Goal: Download file/media

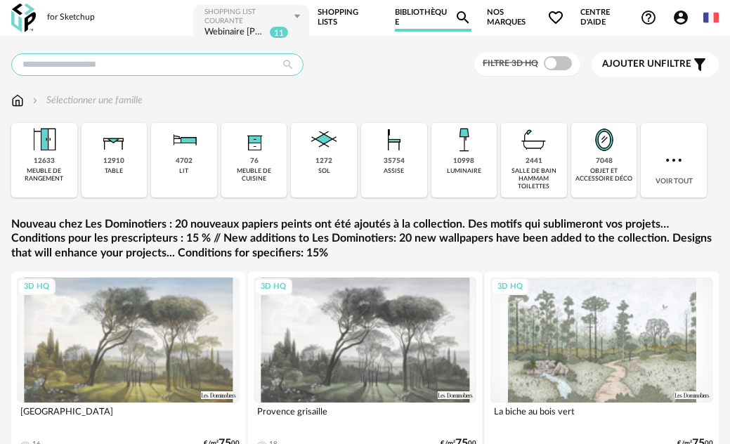
click at [180, 66] on input "text" at bounding box center [157, 64] width 292 height 22
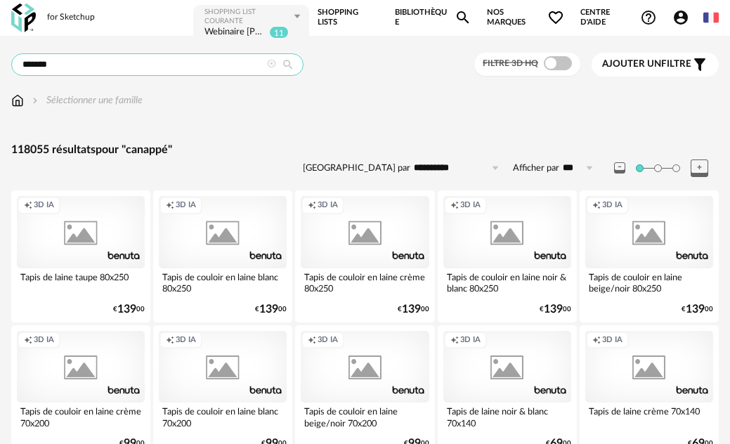
type input "*******"
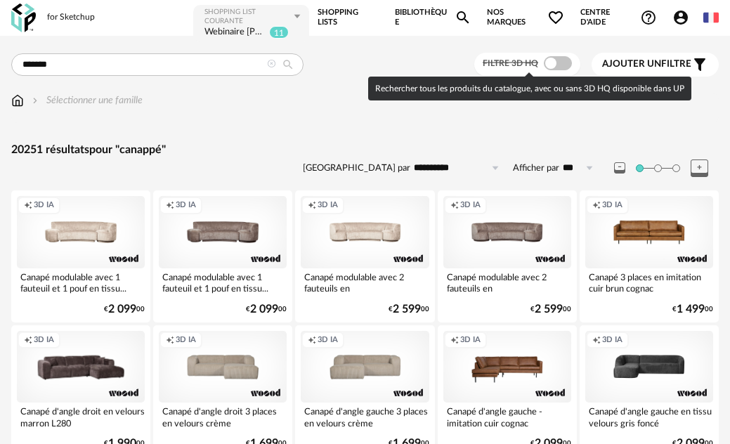
click at [562, 59] on span at bounding box center [557, 63] width 28 height 14
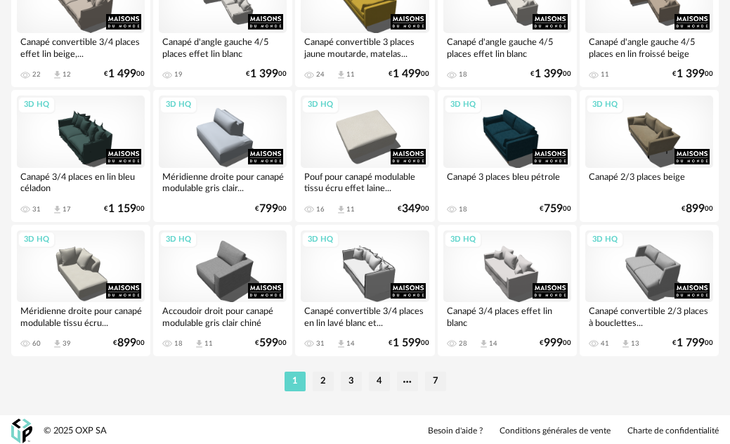
scroll to position [2523, 0]
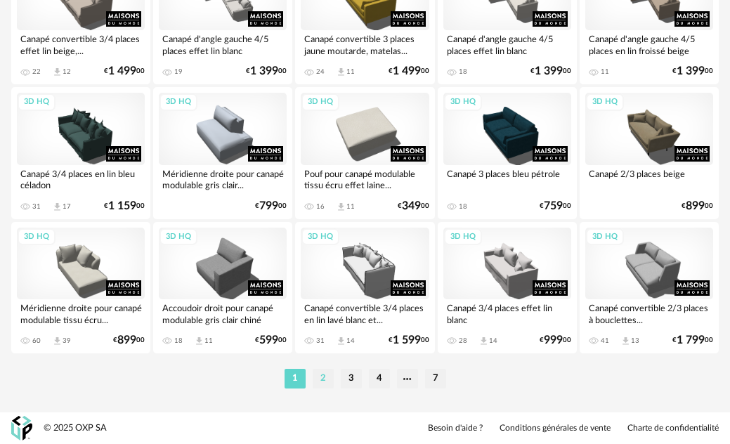
click at [328, 378] on li "2" at bounding box center [322, 379] width 21 height 20
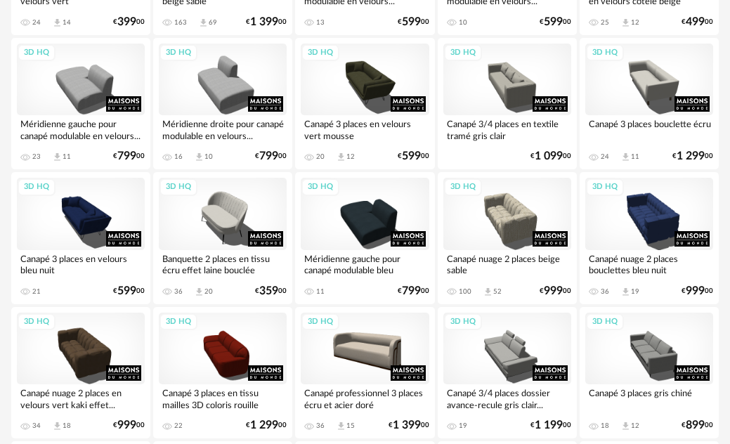
scroll to position [2247, 0]
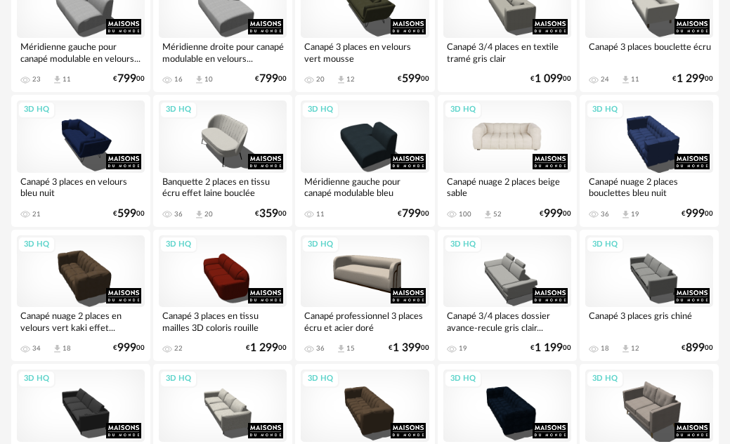
click at [522, 128] on div "3D HQ" at bounding box center [507, 136] width 128 height 72
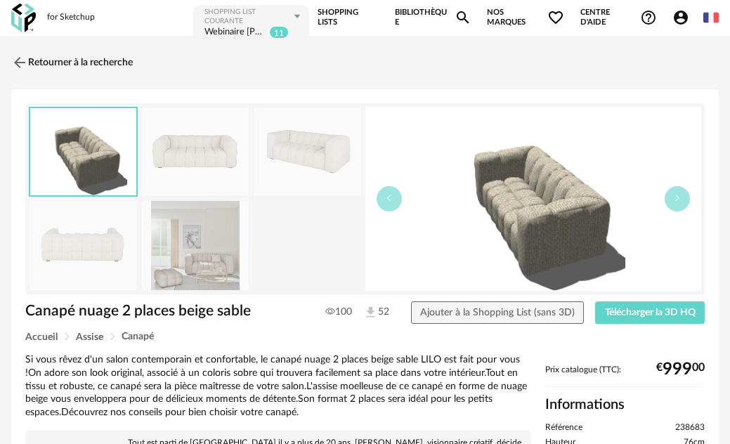
click at [202, 158] on img at bounding box center [195, 151] width 107 height 89
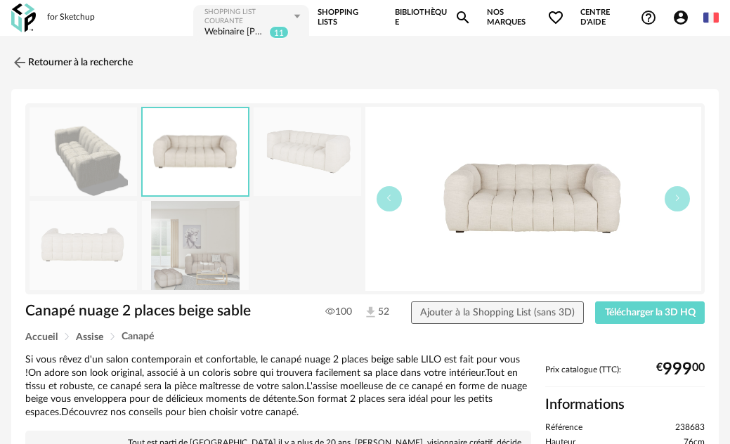
click at [282, 156] on img at bounding box center [306, 151] width 107 height 89
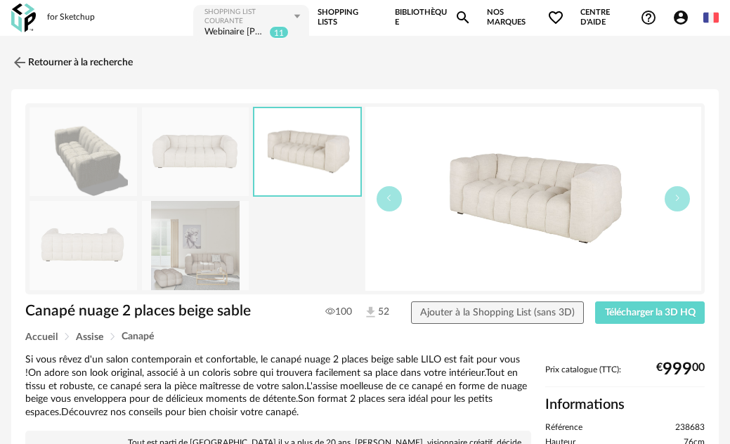
click at [114, 246] on img at bounding box center [82, 245] width 107 height 89
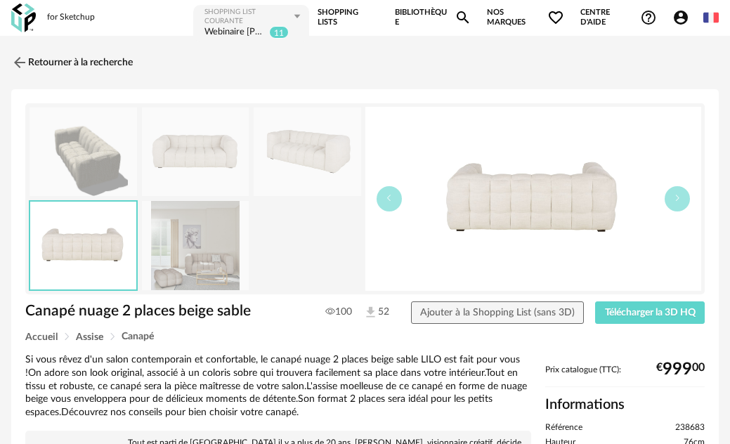
click at [183, 259] on img at bounding box center [195, 245] width 107 height 89
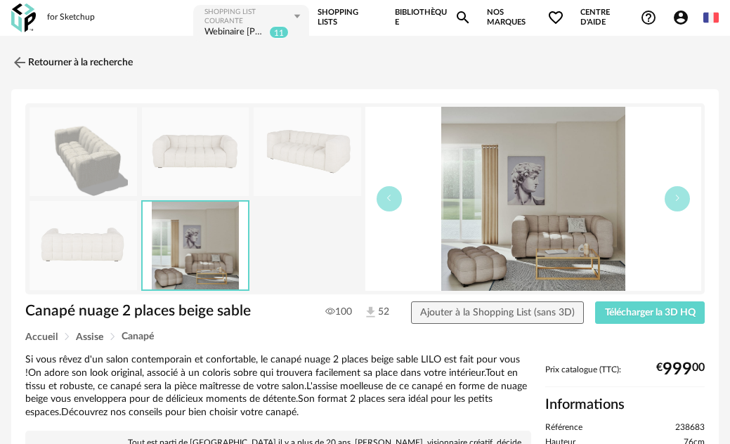
click at [77, 165] on img at bounding box center [82, 151] width 107 height 89
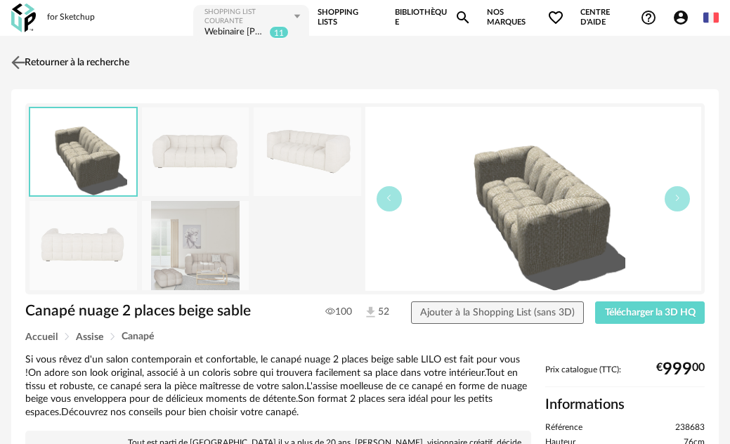
click at [19, 60] on img at bounding box center [18, 62] width 20 height 20
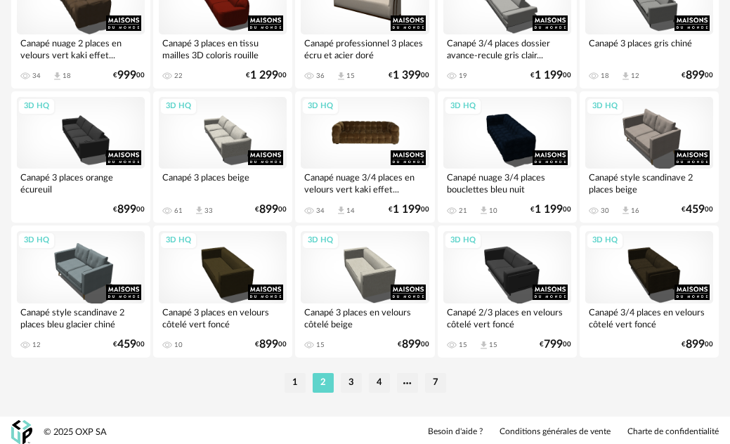
scroll to position [2523, 0]
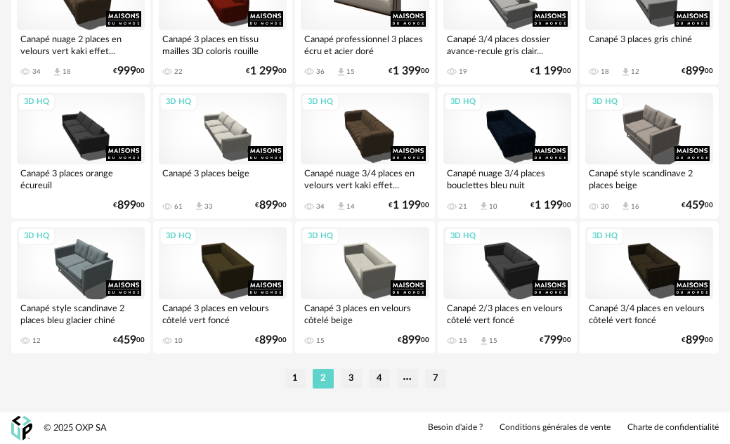
click at [354, 379] on li "3" at bounding box center [351, 379] width 21 height 20
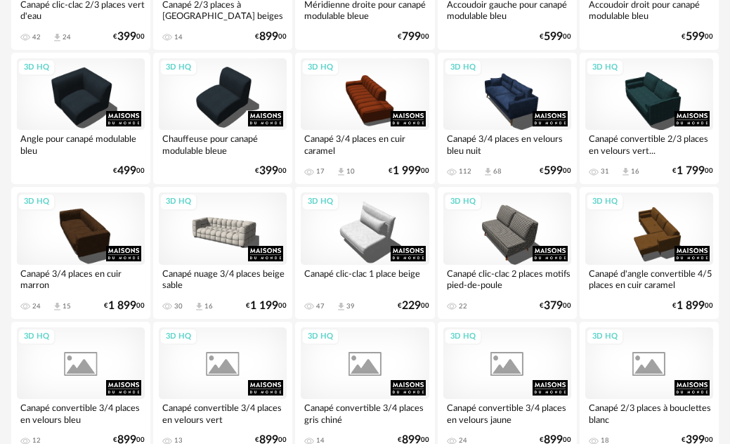
scroll to position [1123, 0]
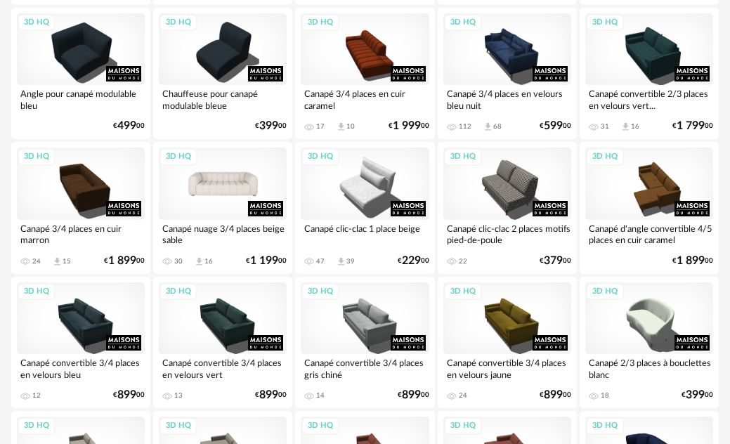
click at [246, 179] on div "3D HQ" at bounding box center [223, 183] width 128 height 72
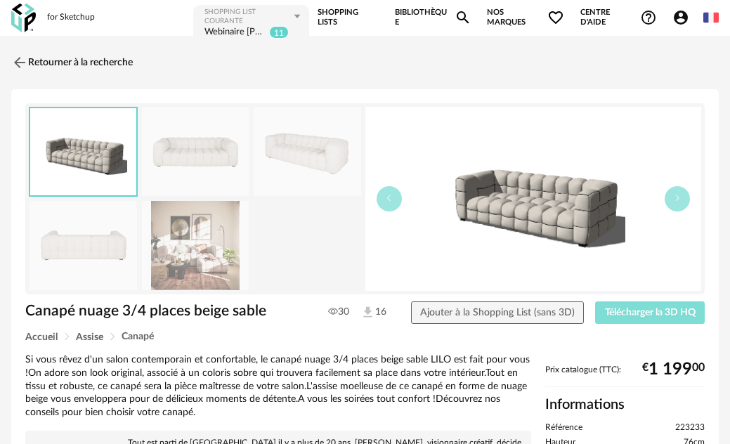
click at [613, 317] on button "Télécharger la 3D HQ" at bounding box center [650, 312] width 110 height 22
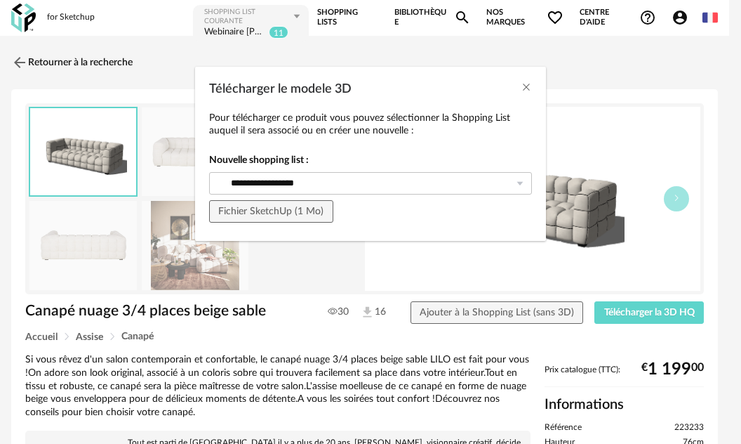
click at [275, 198] on div "**********" at bounding box center [370, 188] width 323 height 69
click at [275, 207] on span "Fichier SketchUp (1 Mo)" at bounding box center [270, 211] width 105 height 10
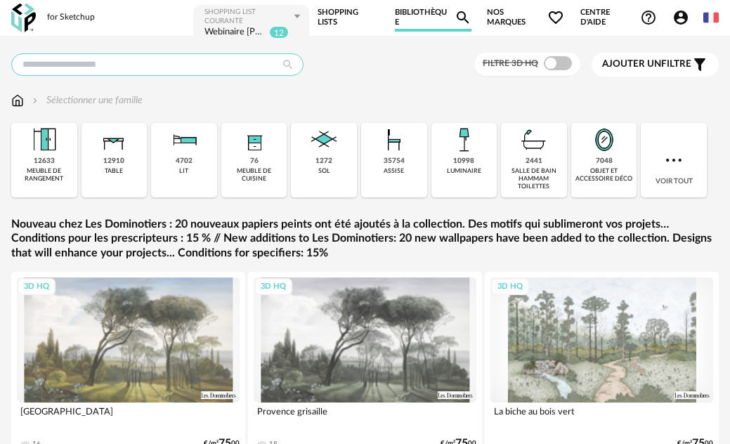
click at [100, 60] on input "text" at bounding box center [157, 64] width 292 height 22
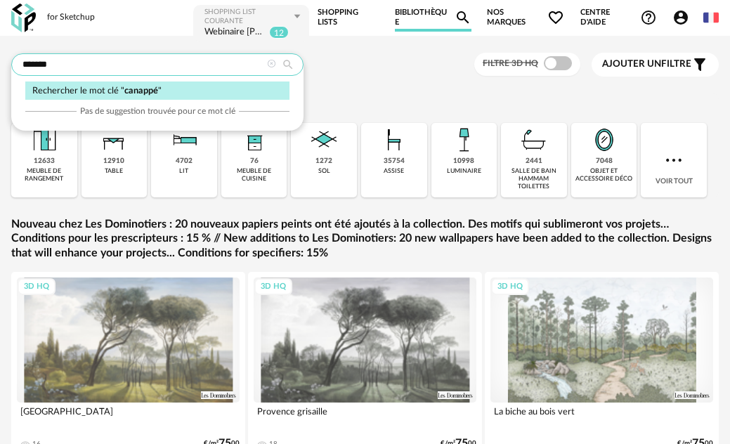
type input "*******"
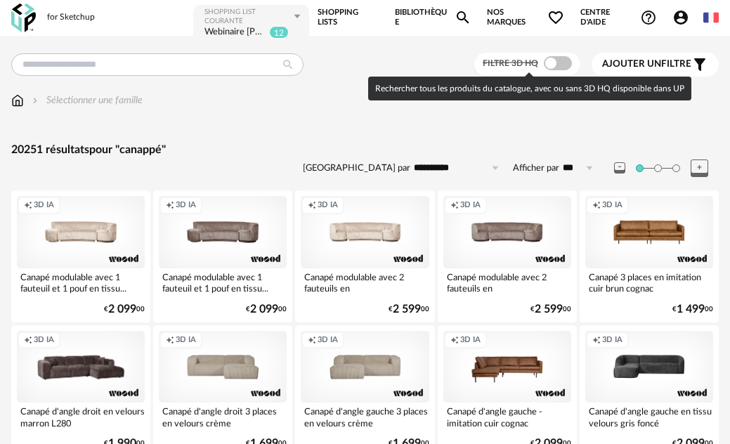
click at [560, 65] on span at bounding box center [557, 63] width 28 height 14
type input "*******"
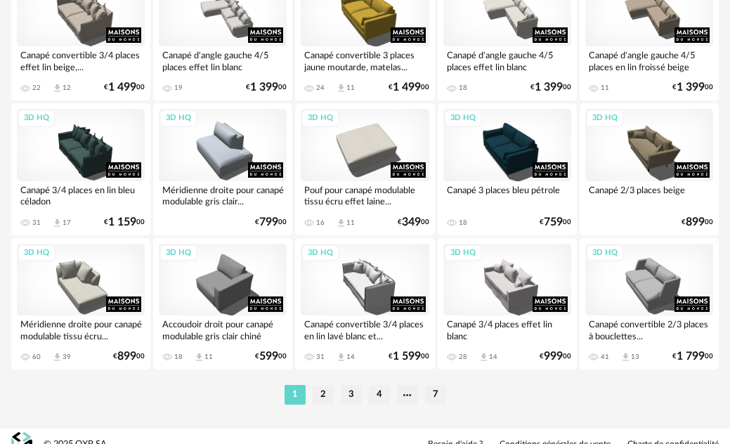
scroll to position [2523, 0]
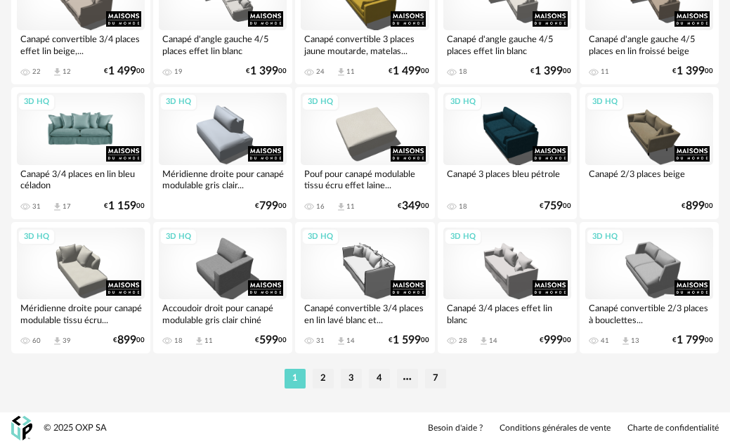
click at [80, 131] on div "3D HQ" at bounding box center [81, 129] width 128 height 72
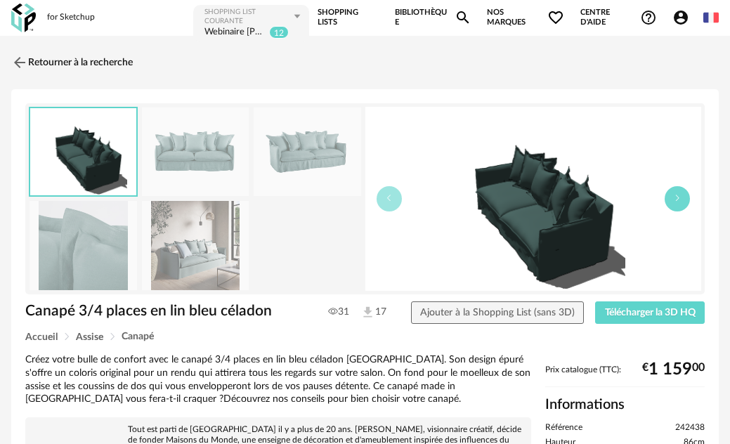
click at [680, 199] on icon "button" at bounding box center [677, 198] width 8 height 8
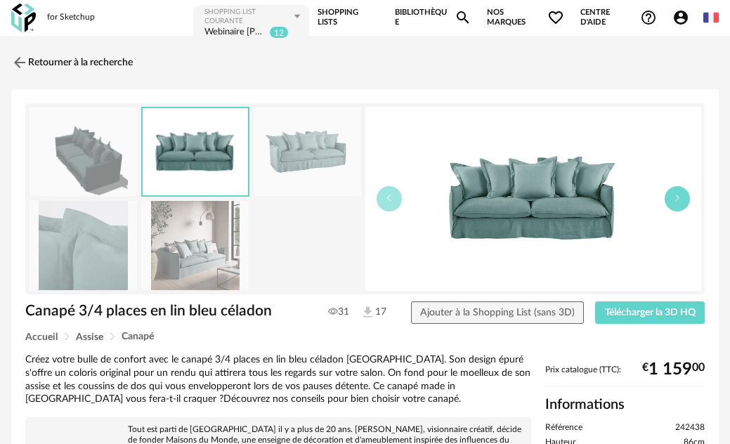
click at [680, 199] on icon "button" at bounding box center [677, 198] width 8 height 8
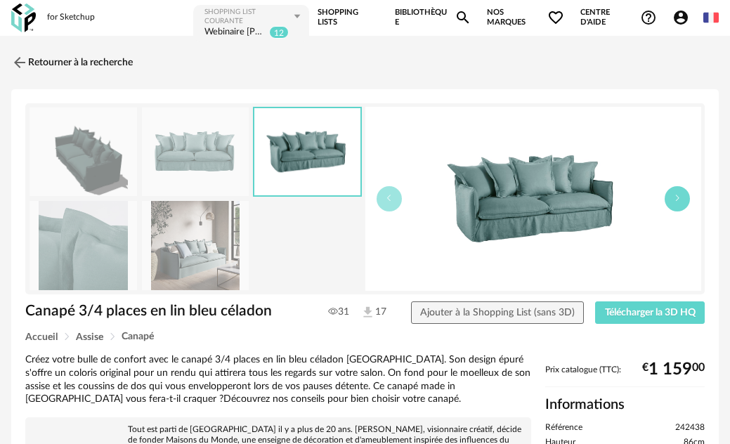
click at [680, 199] on icon "button" at bounding box center [677, 198] width 8 height 8
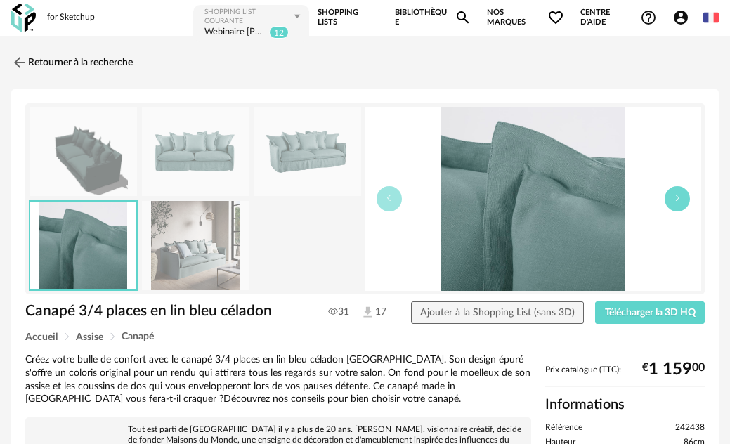
click at [680, 199] on icon "button" at bounding box center [677, 198] width 8 height 8
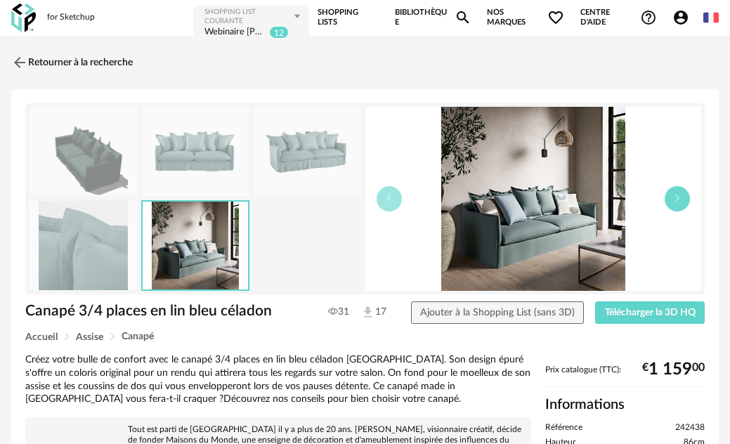
click at [680, 199] on icon "button" at bounding box center [677, 198] width 8 height 8
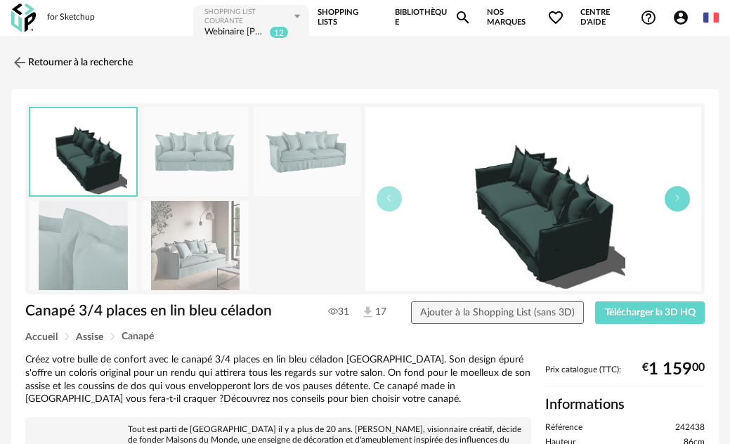
click at [680, 199] on icon "button" at bounding box center [677, 198] width 8 height 8
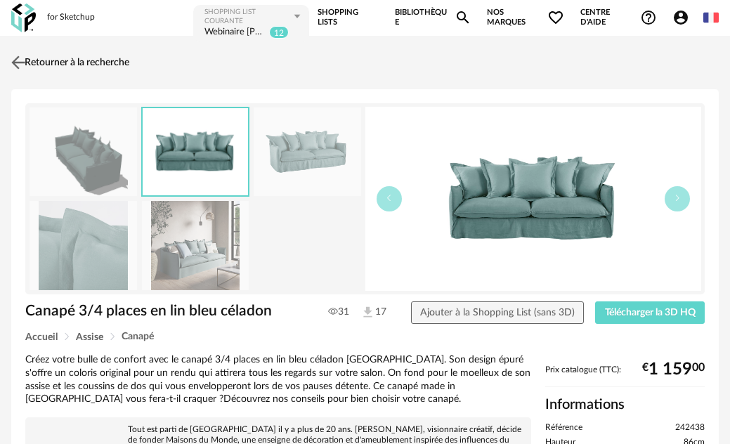
click at [22, 63] on img at bounding box center [18, 62] width 20 height 20
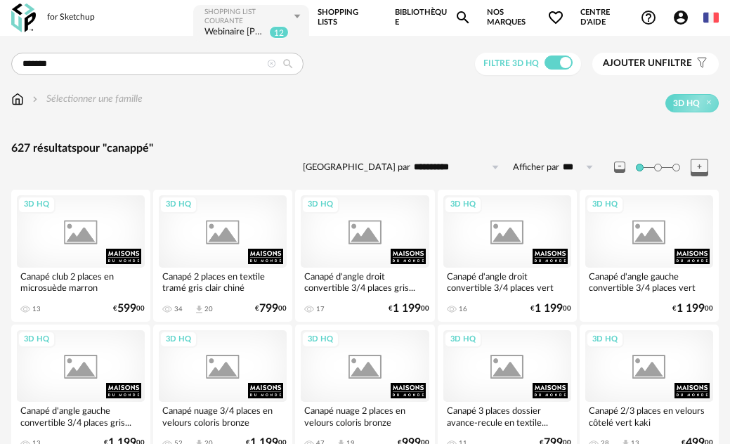
scroll to position [2523, 0]
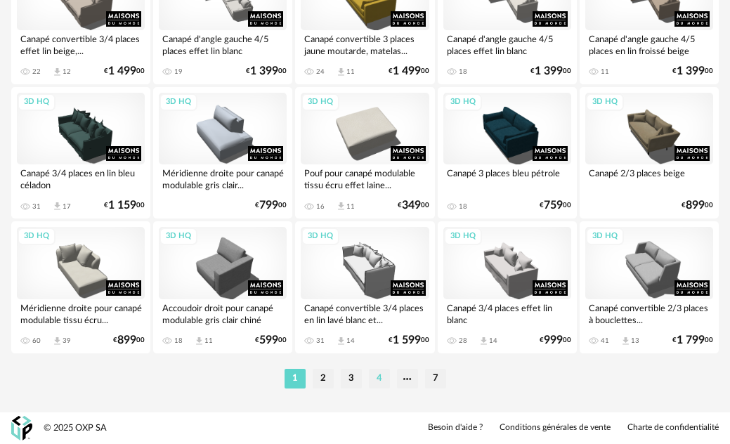
click at [378, 378] on li "4" at bounding box center [379, 379] width 21 height 20
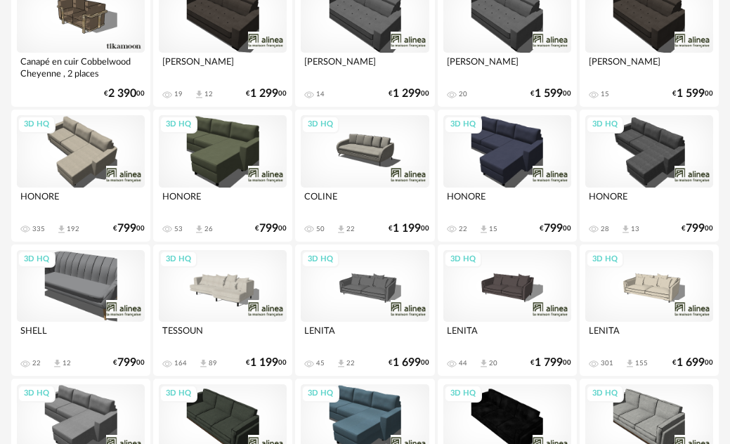
scroll to position [351, 0]
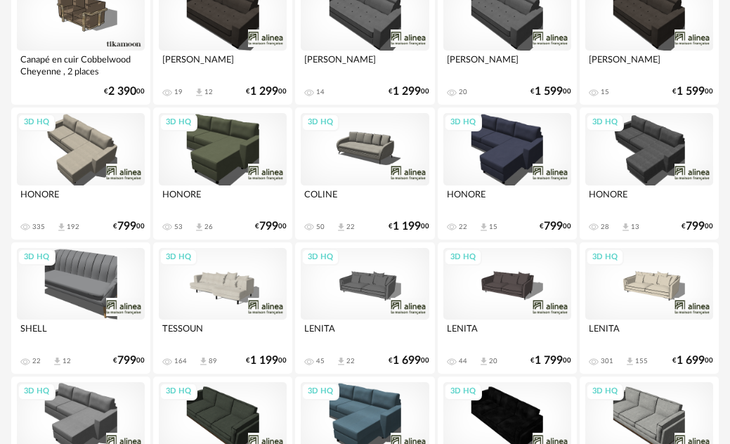
click at [645, 291] on div "3D HQ" at bounding box center [649, 284] width 128 height 72
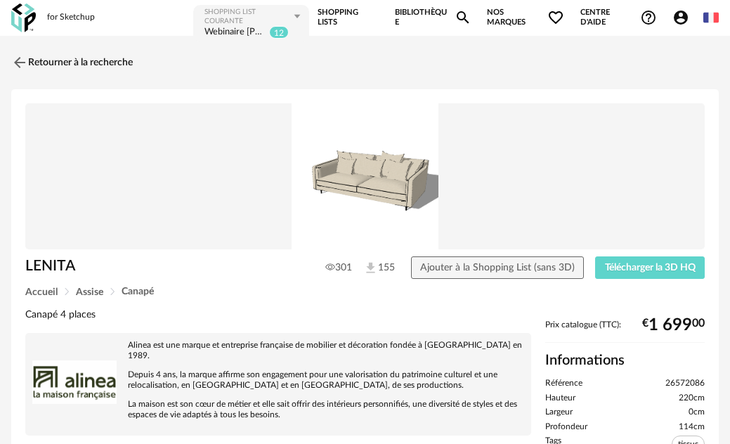
click at [651, 281] on div "LENITA 301 155 Ajouter à la Shopping List (sans 3D) Télécharger la 3D HQ" at bounding box center [364, 271] width 693 height 30
click at [650, 275] on button "Télécharger la 3D HQ" at bounding box center [650, 267] width 110 height 22
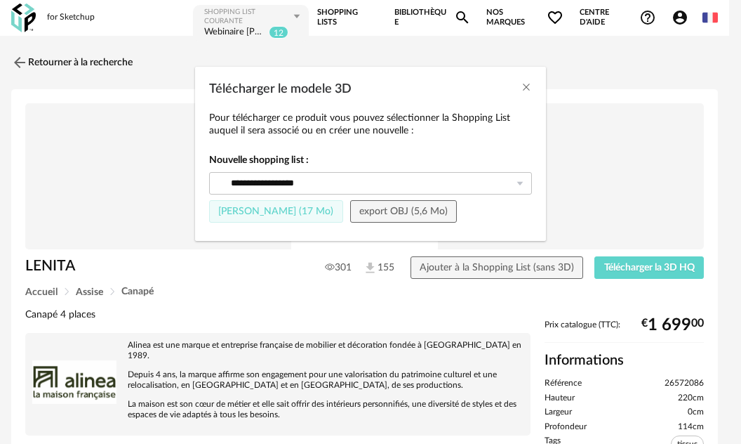
click at [313, 213] on span "Fichier SketchUp (17 Mo)" at bounding box center [275, 211] width 115 height 10
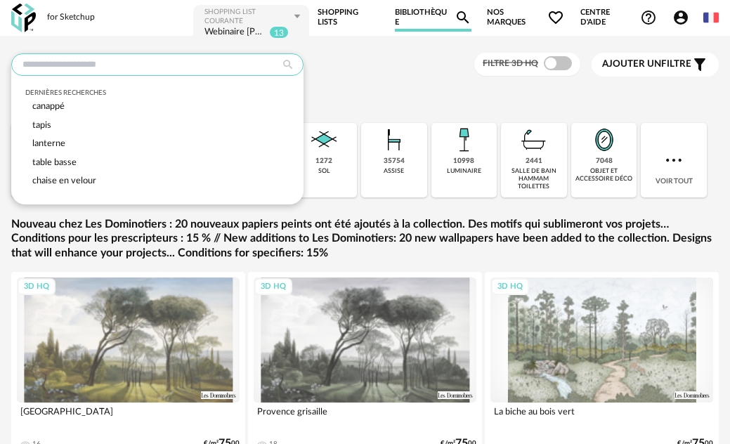
click at [189, 69] on input "text" at bounding box center [157, 64] width 292 height 22
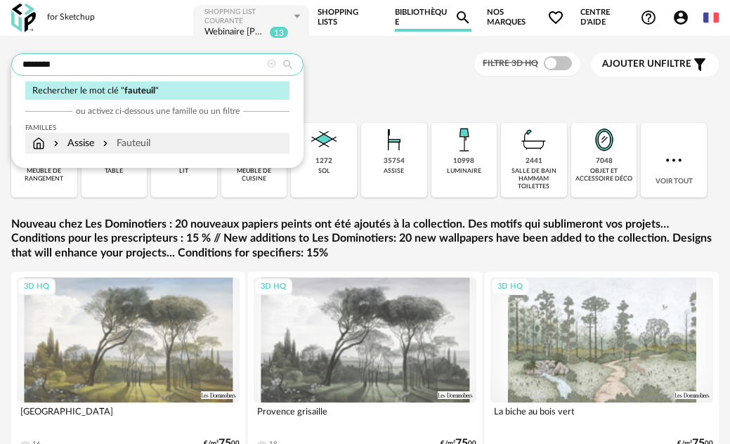
type input "********"
click at [137, 145] on div "Fauteuil" at bounding box center [125, 143] width 51 height 14
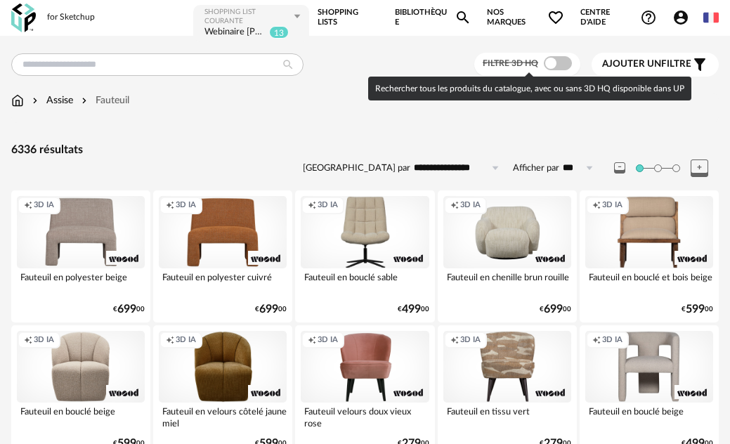
click at [567, 63] on span at bounding box center [557, 63] width 28 height 14
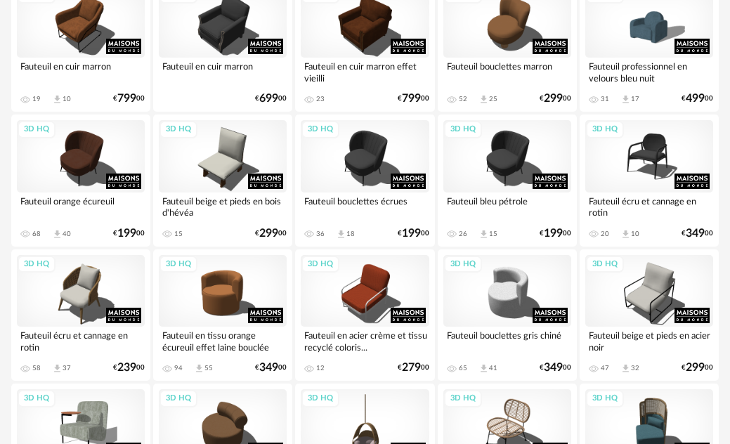
scroll to position [1123, 0]
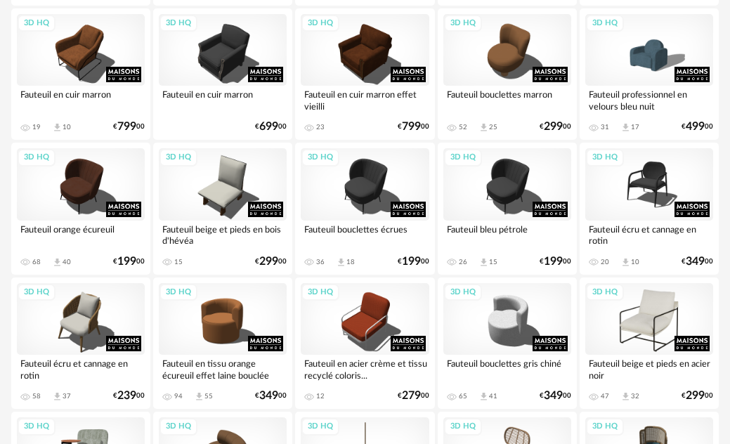
click at [662, 311] on div "3D HQ" at bounding box center [649, 319] width 128 height 72
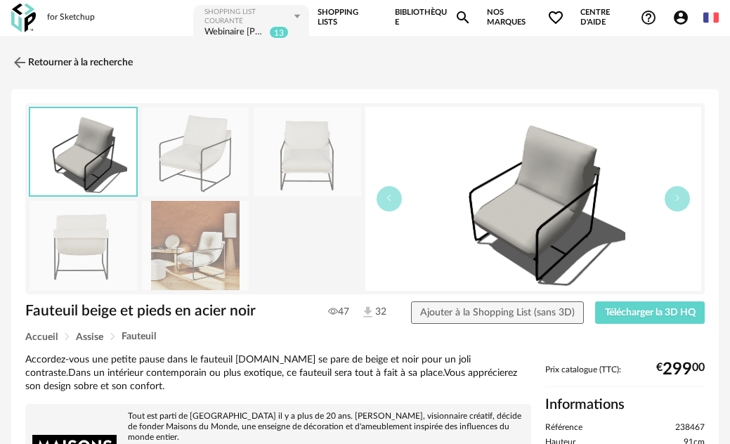
click at [220, 150] on img at bounding box center [195, 151] width 107 height 89
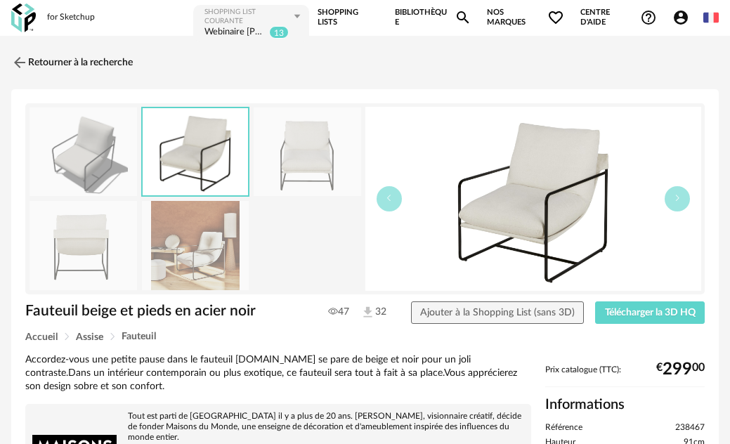
click at [262, 157] on img at bounding box center [306, 151] width 107 height 89
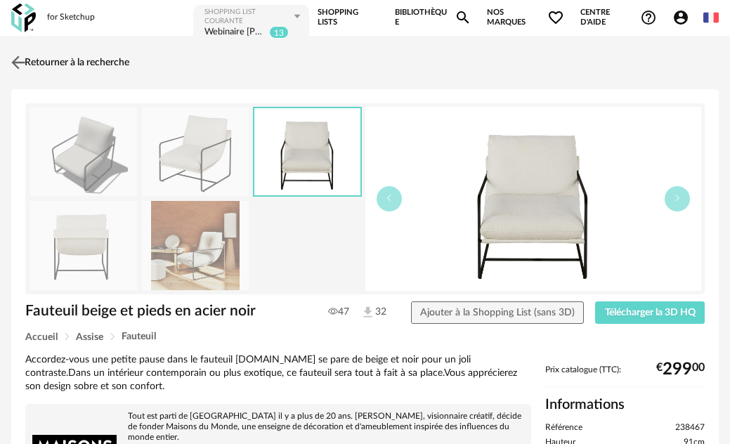
click at [29, 63] on link "Retourner à la recherche" at bounding box center [68, 62] width 121 height 31
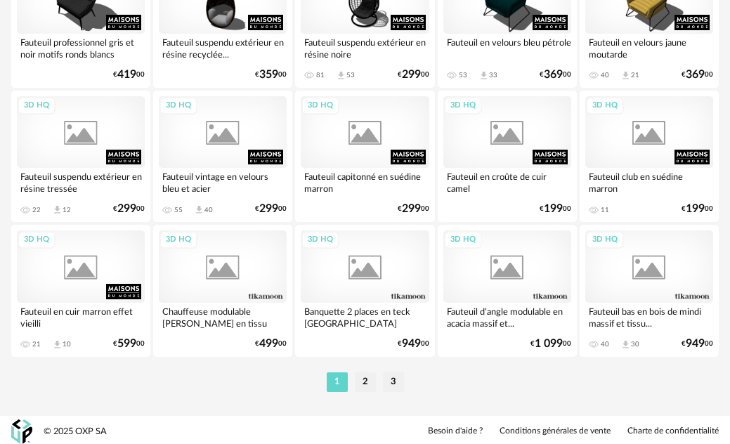
scroll to position [2523, 0]
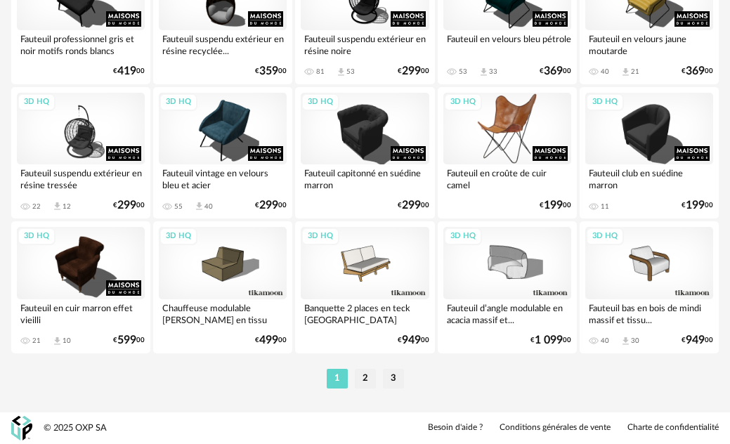
click at [501, 118] on div "3D HQ" at bounding box center [507, 129] width 128 height 72
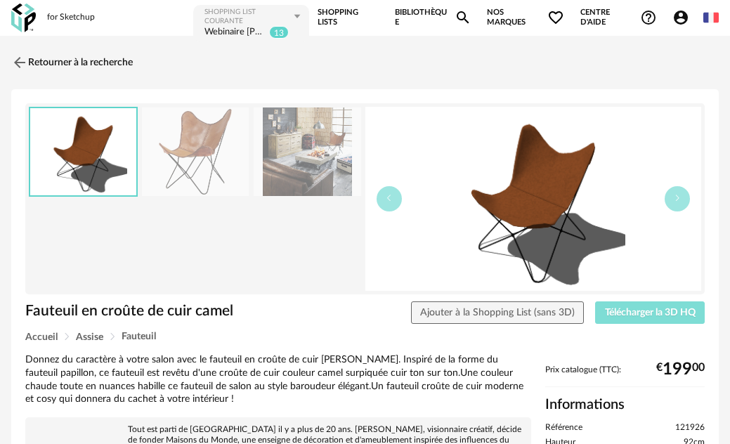
click at [605, 311] on span "Télécharger la 3D HQ" at bounding box center [650, 313] width 91 height 10
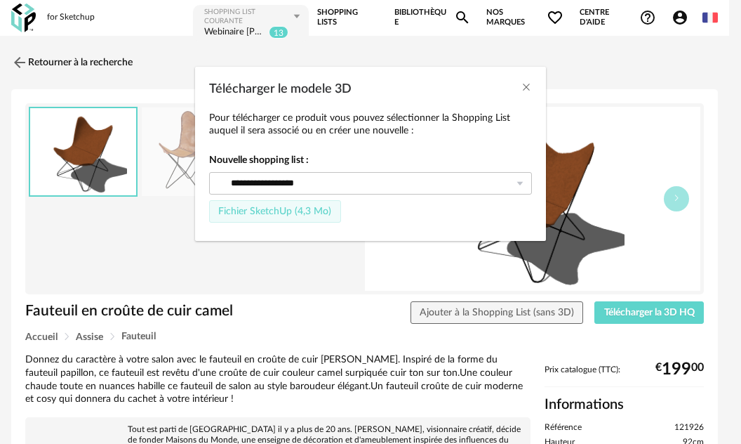
click at [275, 212] on span "Fichier SketchUp (4,3 Mo)" at bounding box center [274, 211] width 113 height 10
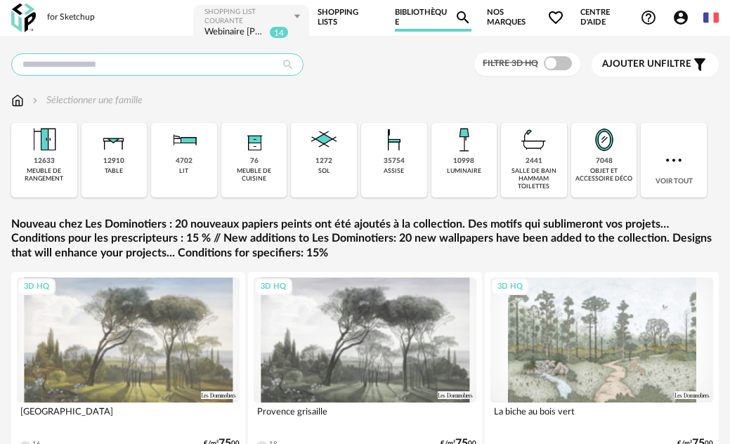
click at [147, 62] on input "text" at bounding box center [157, 64] width 292 height 22
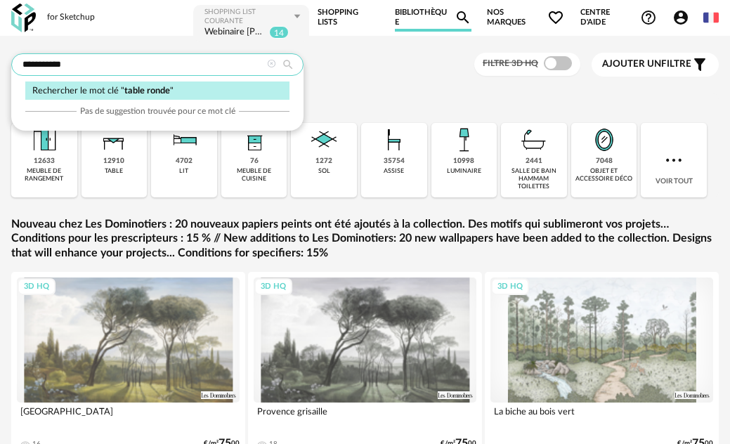
type input "**********"
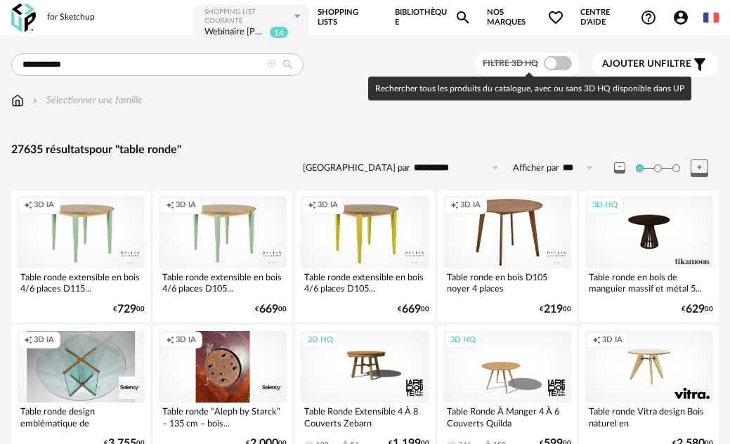
click at [564, 66] on span at bounding box center [557, 63] width 28 height 14
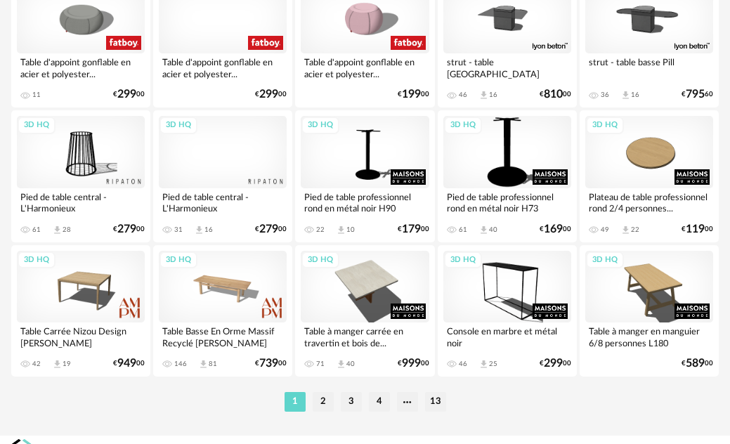
scroll to position [2523, 0]
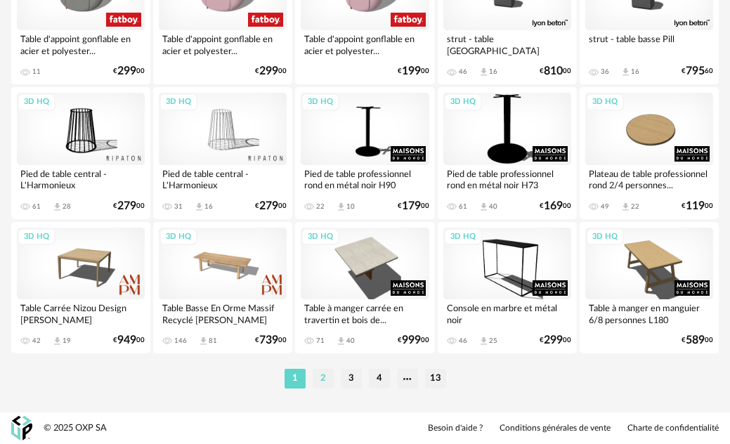
click at [322, 383] on li "2" at bounding box center [322, 379] width 21 height 20
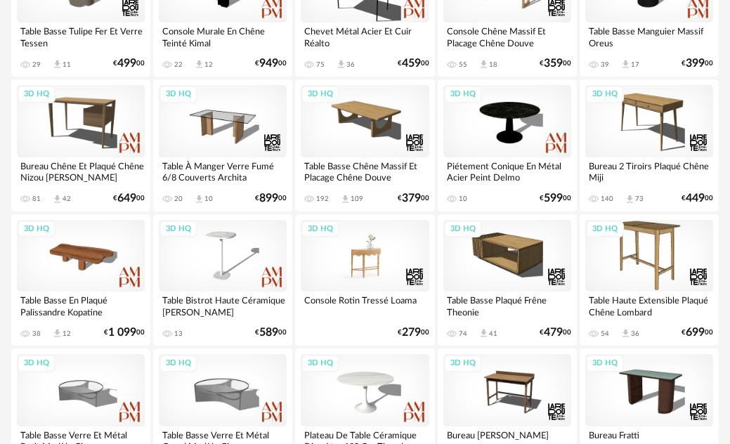
scroll to position [70, 0]
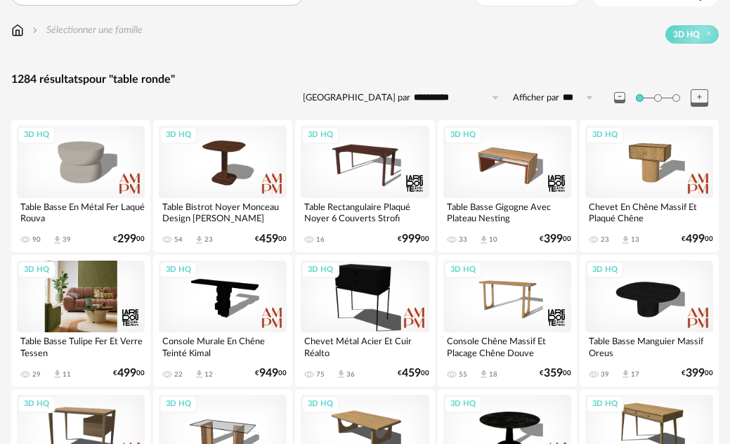
click at [52, 313] on div "3D HQ" at bounding box center [81, 296] width 128 height 72
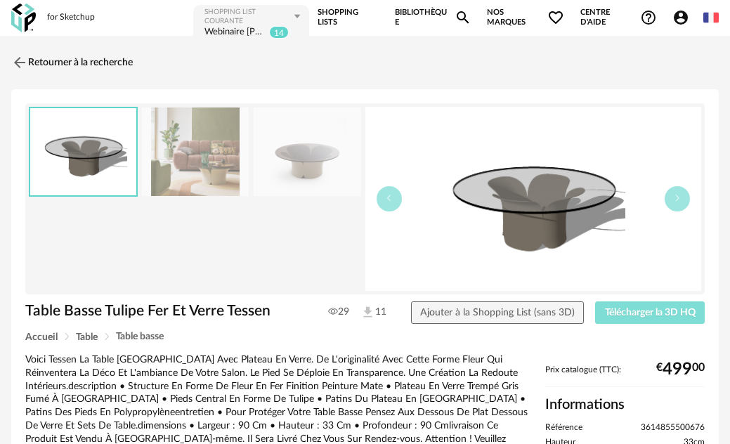
click at [645, 315] on span "Télécharger la 3D HQ" at bounding box center [650, 313] width 91 height 10
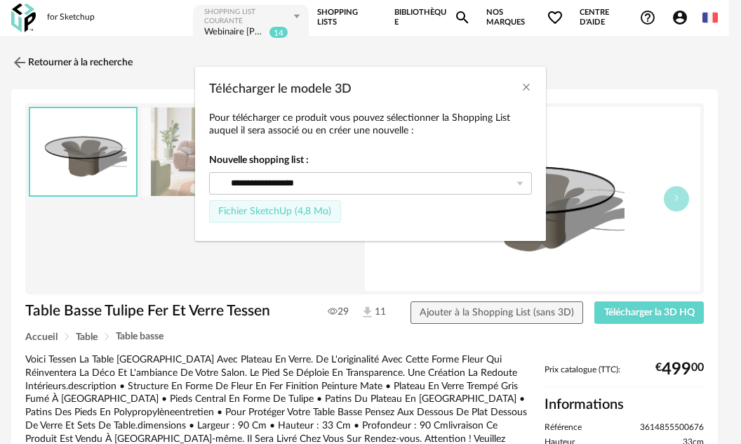
click at [289, 221] on button "Fichier SketchUp (4,8 Mo)" at bounding box center [275, 211] width 132 height 22
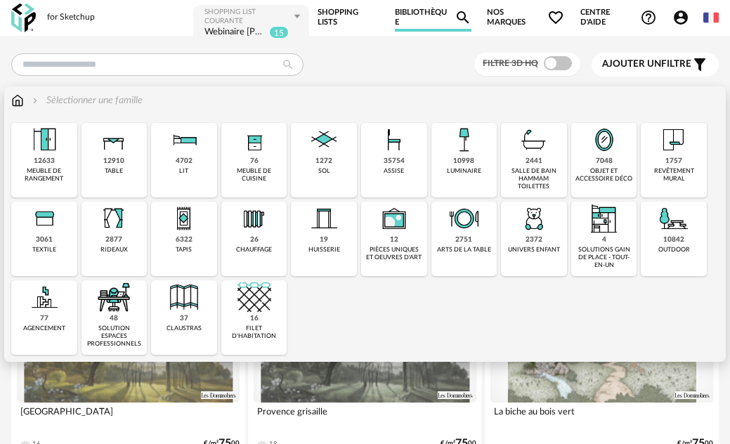
click at [119, 169] on div "table" at bounding box center [114, 171] width 18 height 8
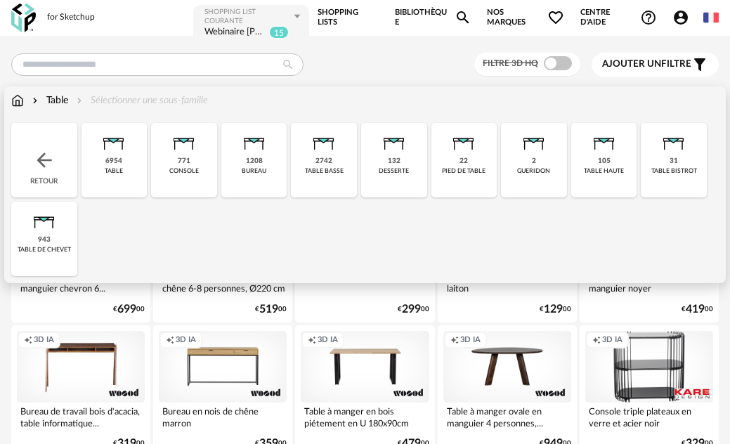
click at [119, 180] on div "6954 table" at bounding box center [114, 160] width 66 height 74
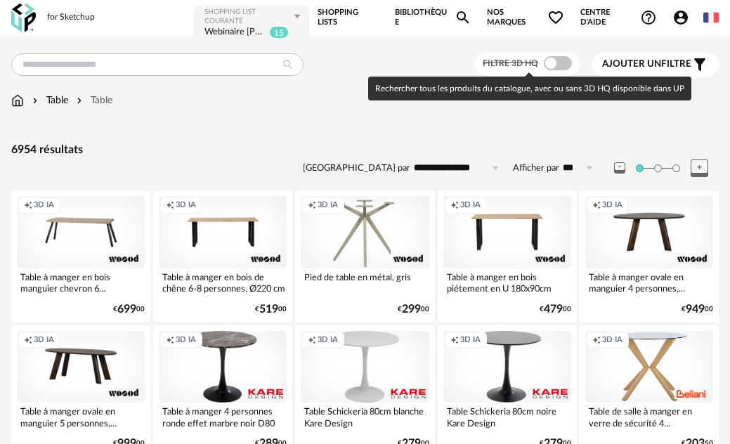
click at [567, 60] on span at bounding box center [557, 63] width 28 height 14
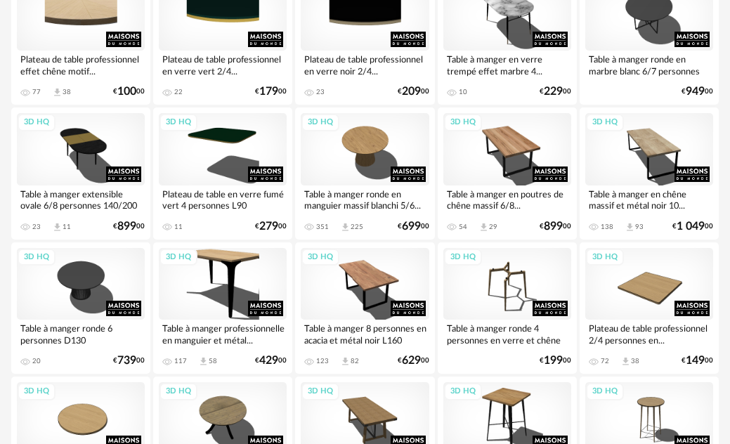
scroll to position [1966, 0]
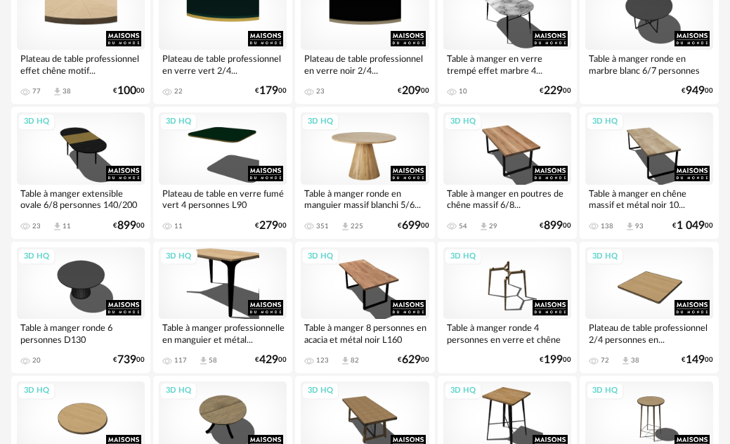
click at [353, 150] on div "3D HQ" at bounding box center [365, 148] width 128 height 72
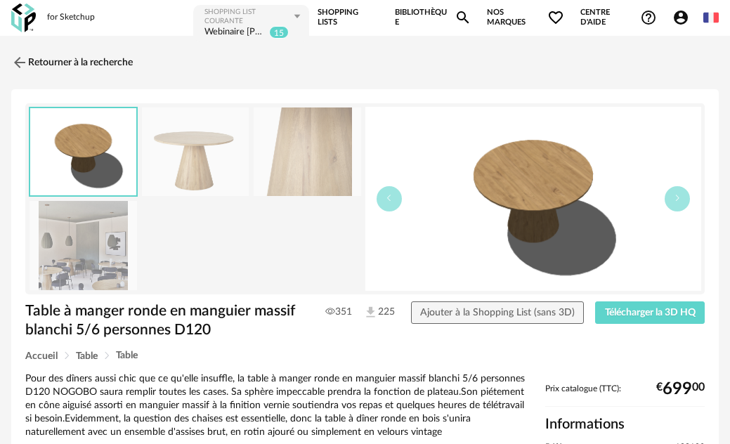
click at [186, 202] on div at bounding box center [195, 199] width 333 height 184
click at [187, 180] on img at bounding box center [195, 151] width 107 height 89
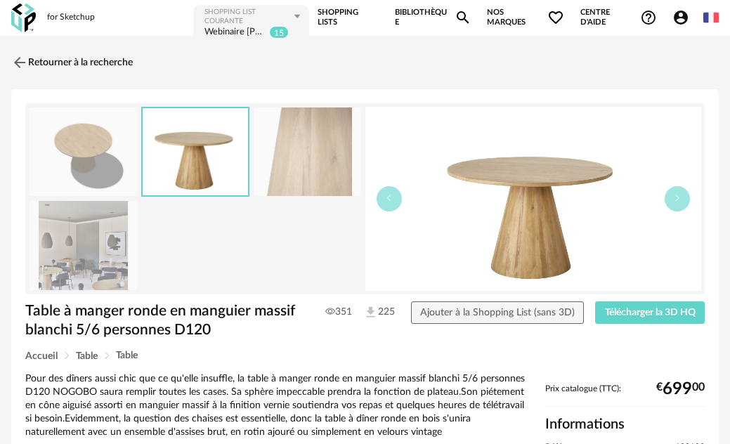
click at [339, 180] on img at bounding box center [306, 151] width 107 height 89
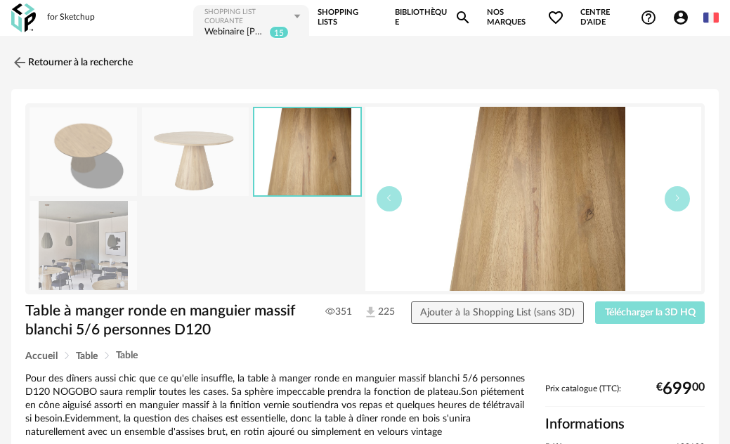
click at [641, 312] on span "Télécharger la 3D HQ" at bounding box center [650, 313] width 91 height 10
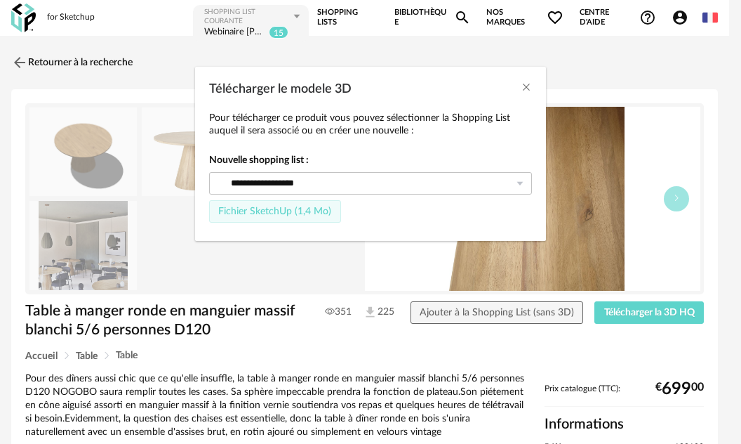
click at [259, 210] on span "Fichier SketchUp (1,4 Mo)" at bounding box center [274, 211] width 113 height 10
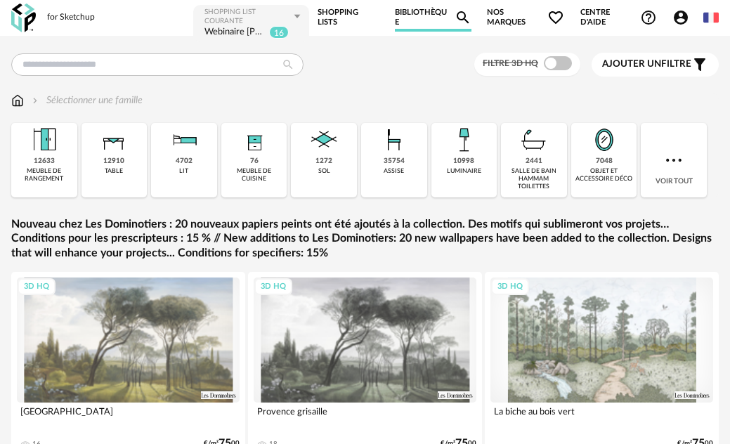
click at [336, 22] on link "Shopping Lists" at bounding box center [348, 18] width 62 height 28
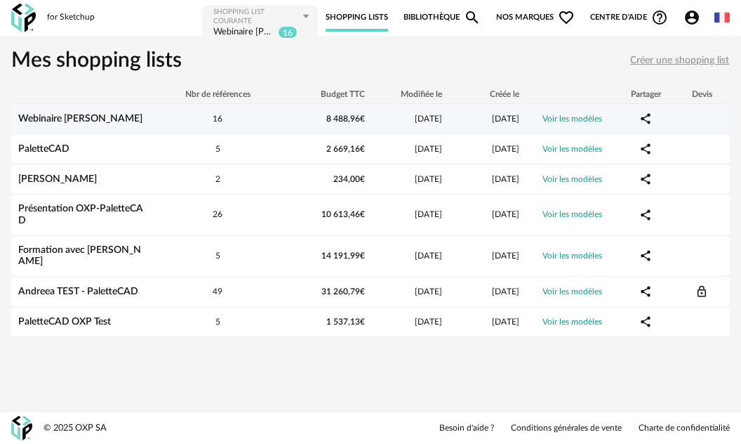
click at [91, 118] on link "Webinaire [PERSON_NAME]" at bounding box center [80, 119] width 124 height 10
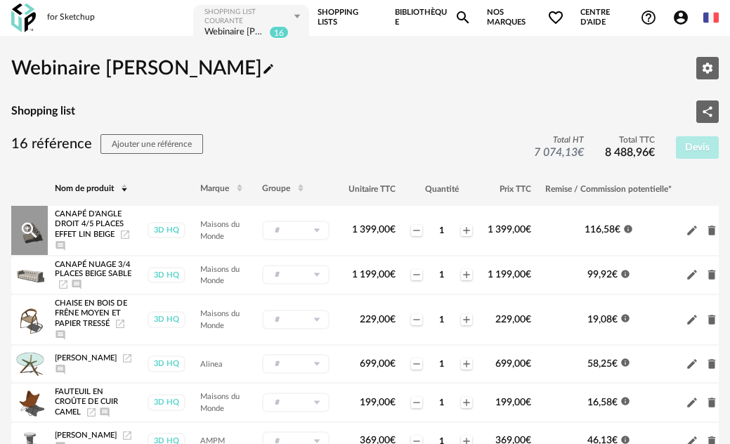
click at [714, 233] on icon "Delete icon" at bounding box center [712, 230] width 8 height 10
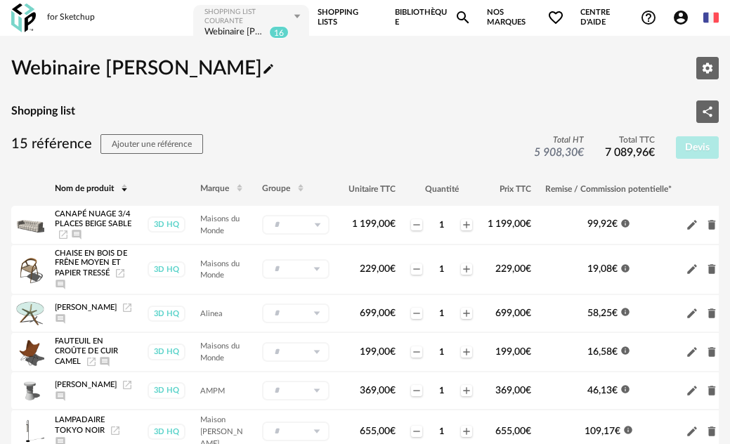
click at [714, 233] on td "Pencil icon Delete icon" at bounding box center [713, 225] width 70 height 39
click at [714, 392] on icon "Delete icon" at bounding box center [712, 390] width 8 height 10
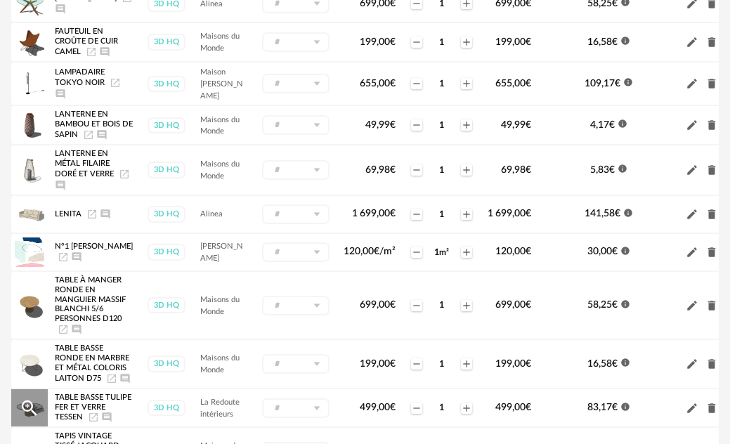
scroll to position [351, 0]
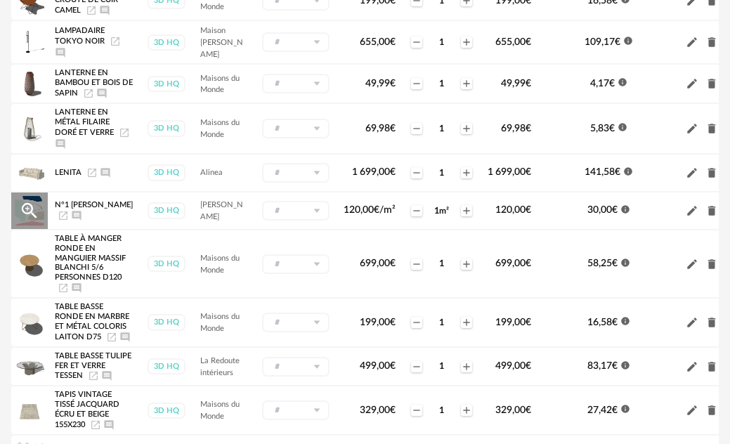
click at [716, 204] on icon "Delete icon" at bounding box center [711, 210] width 13 height 13
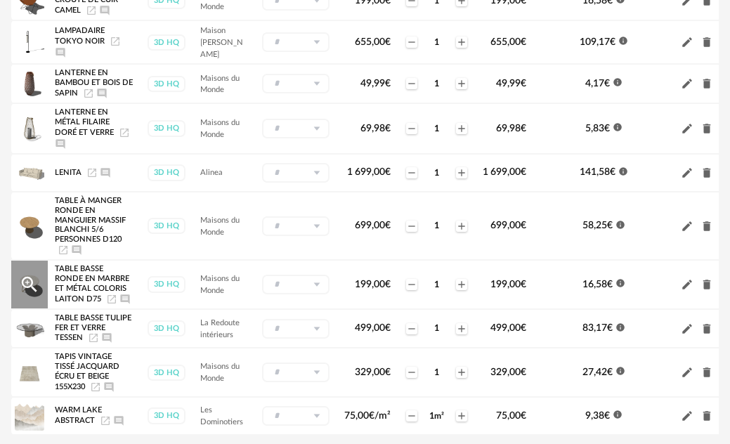
click at [706, 281] on icon "Delete icon" at bounding box center [707, 284] width 8 height 10
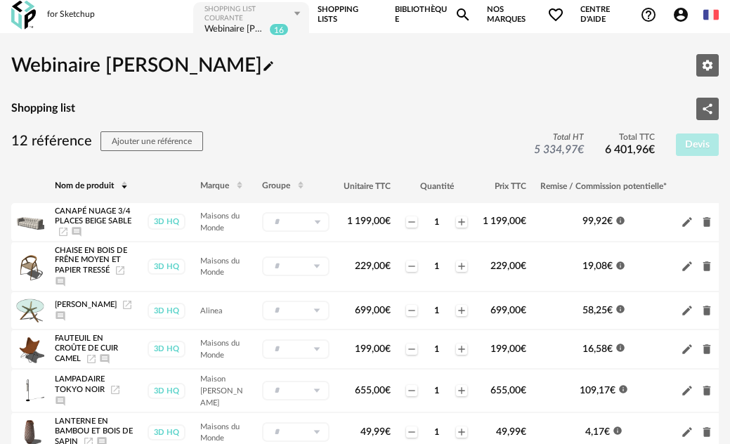
scroll to position [0, 0]
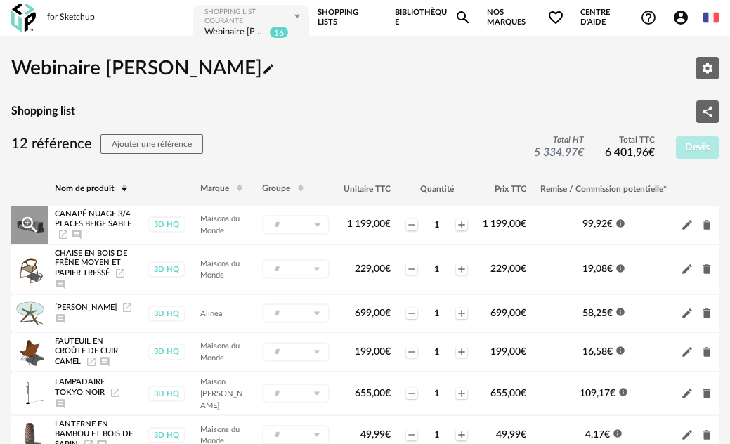
click at [711, 227] on icon "Delete icon" at bounding box center [707, 225] width 8 height 10
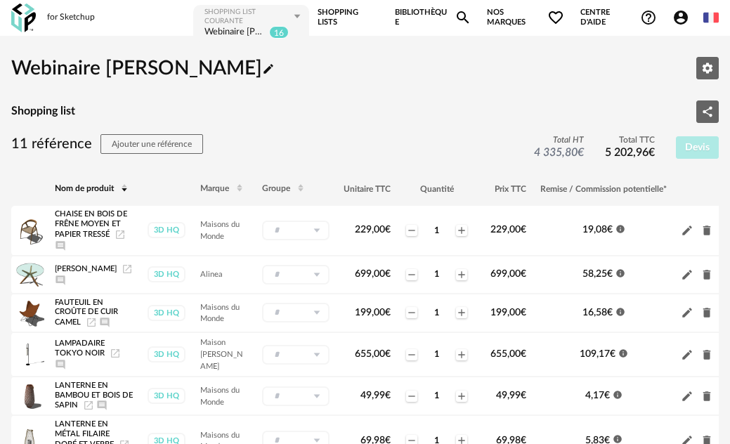
click at [24, 27] on img at bounding box center [23, 18] width 25 height 29
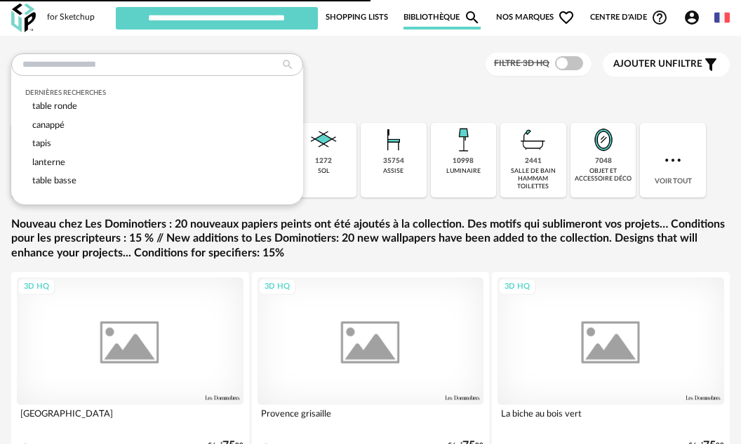
click at [105, 67] on input "text" at bounding box center [157, 64] width 292 height 22
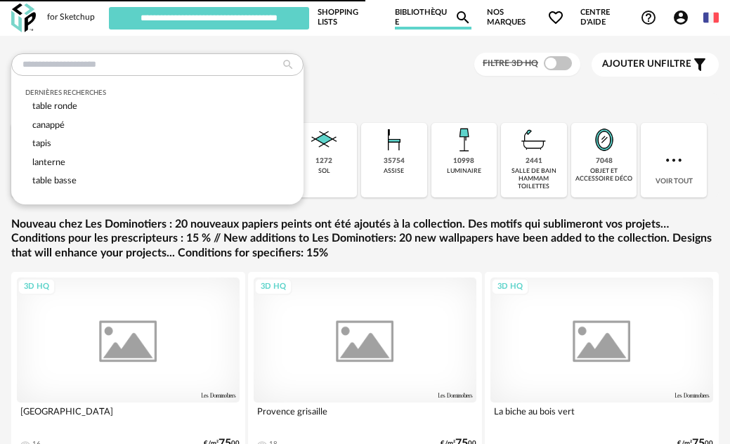
type input "**********"
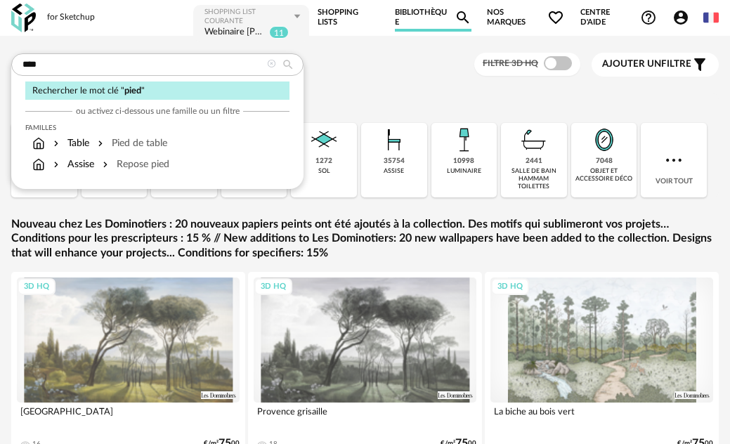
drag, startPoint x: 49, startPoint y: 65, endPoint x: 0, endPoint y: 64, distance: 49.2
click at [1, 63] on div "**** Rechercher le mot clé " pied " ou activez ci-dessous une famille ou un fil…" at bounding box center [365, 404] width 730 height 702
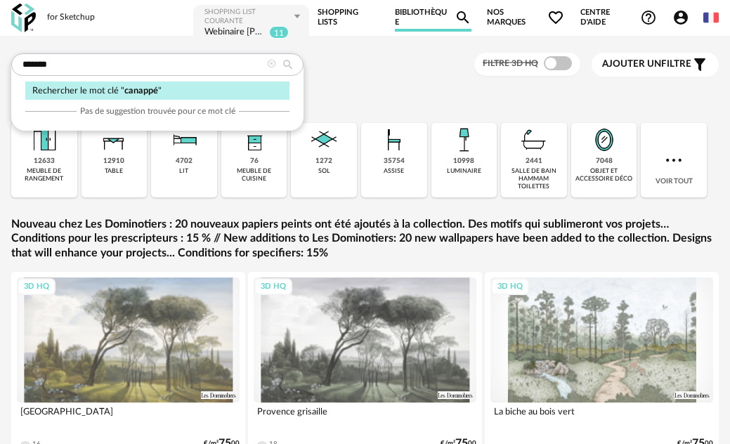
click at [44, 64] on input "*******" at bounding box center [157, 64] width 292 height 22
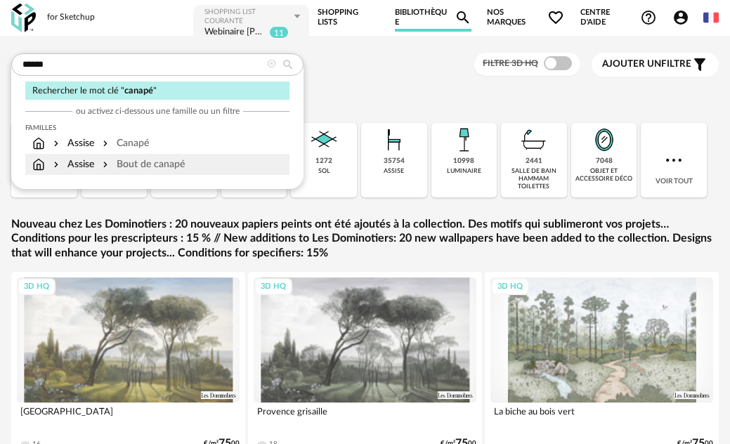
type input "******"
click at [144, 170] on div "Bout de canapé" at bounding box center [142, 164] width 85 height 14
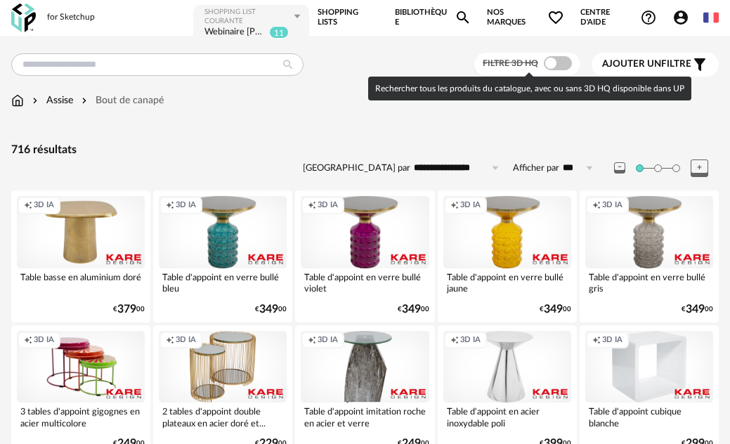
click at [562, 65] on span at bounding box center [557, 63] width 28 height 14
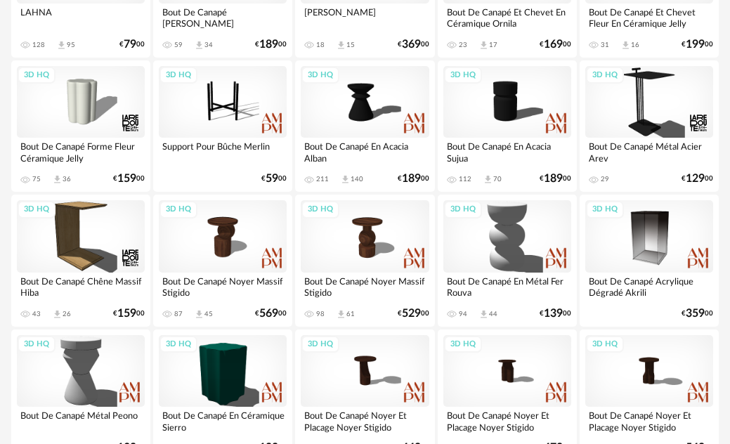
scroll to position [1615, 0]
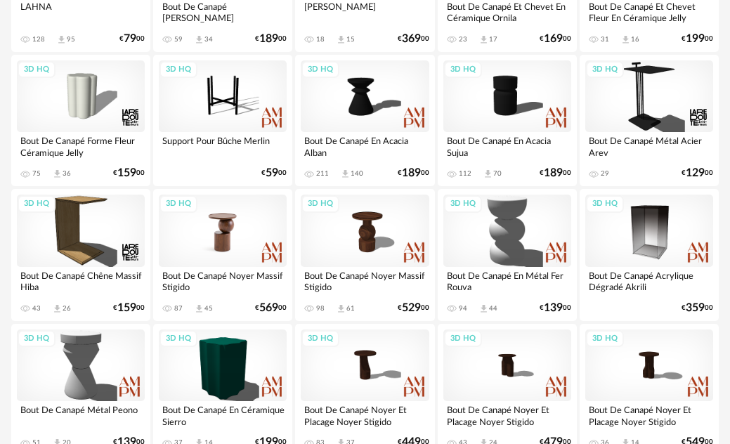
click at [245, 225] on div "3D HQ" at bounding box center [223, 230] width 128 height 72
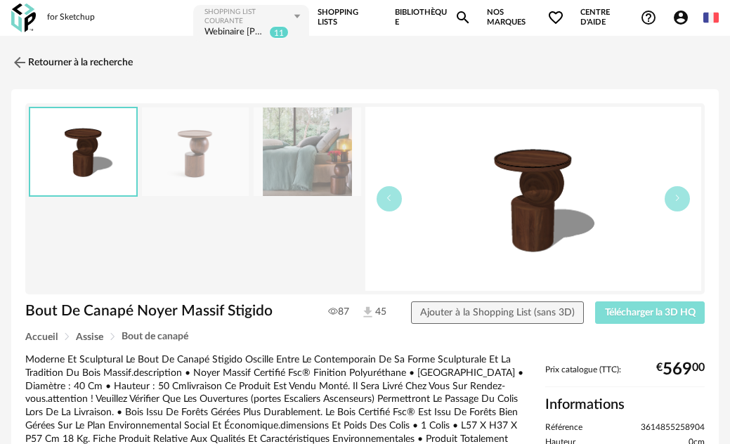
click at [648, 305] on button "Télécharger la 3D HQ" at bounding box center [650, 312] width 110 height 22
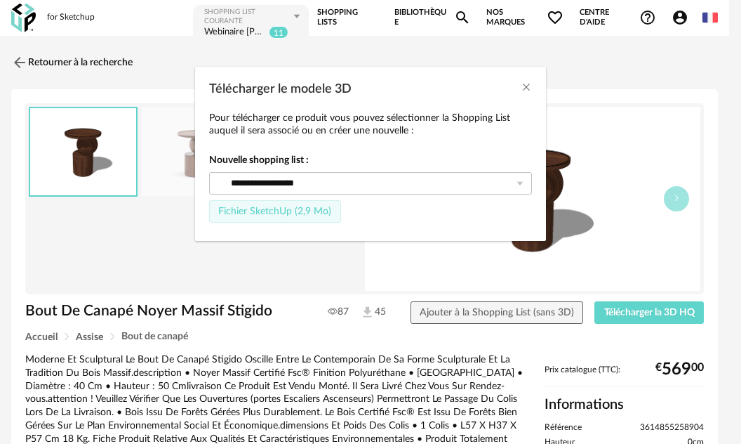
drag, startPoint x: 270, startPoint y: 206, endPoint x: 282, endPoint y: 214, distance: 14.2
click at [270, 207] on span "Fichier SketchUp (2,9 Mo)" at bounding box center [274, 211] width 113 height 10
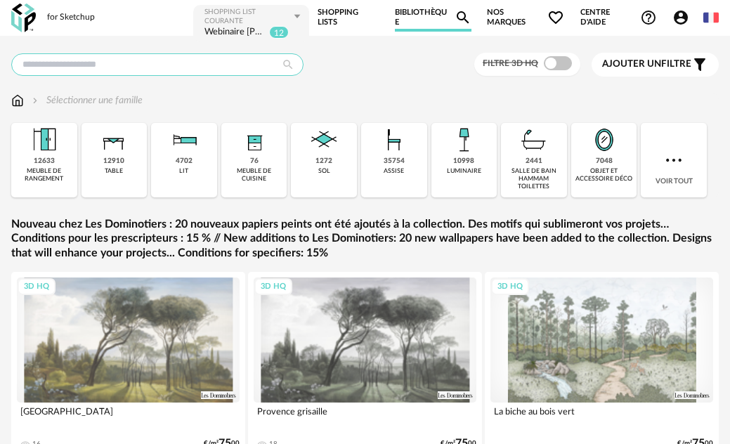
click at [184, 64] on input "text" at bounding box center [157, 64] width 292 height 22
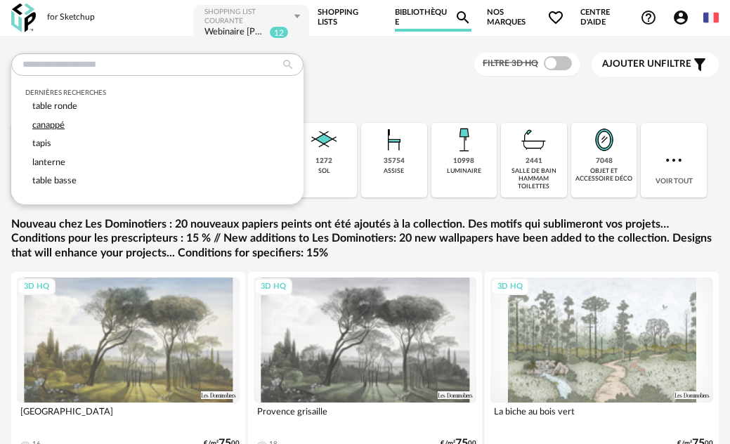
click at [89, 129] on div "canappé" at bounding box center [157, 125] width 264 height 19
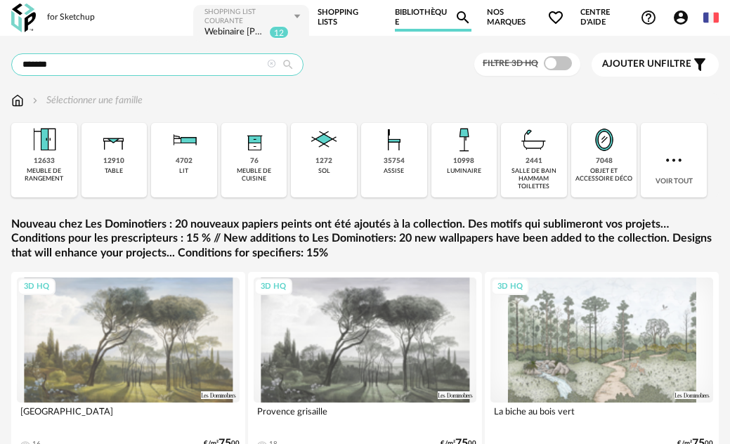
click at [46, 64] on input "*******" at bounding box center [157, 64] width 292 height 22
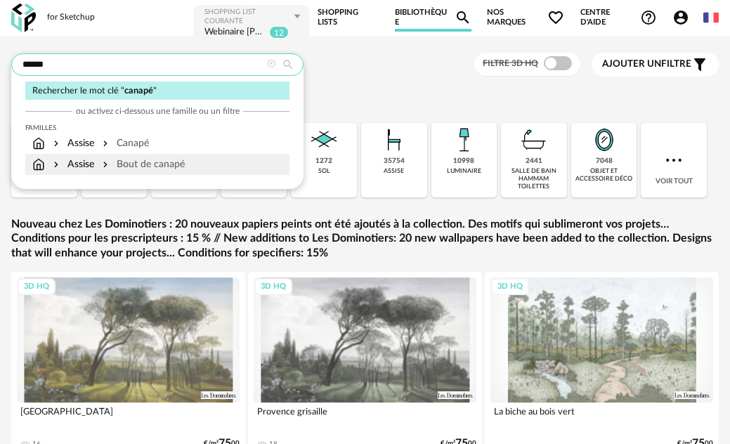
type input "******"
click at [132, 169] on div "Bout de canapé" at bounding box center [142, 164] width 85 height 14
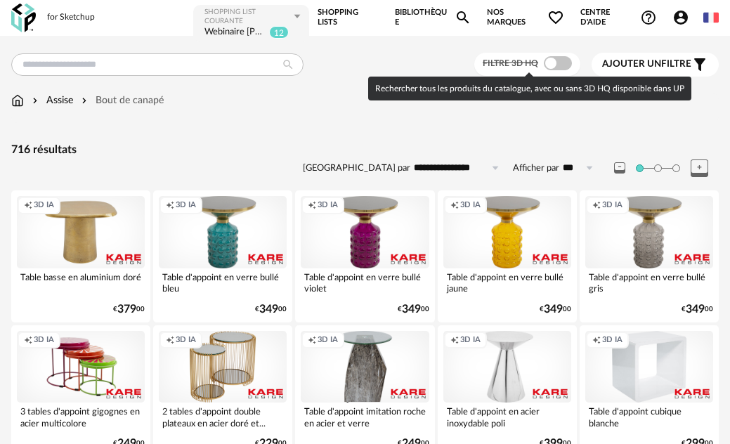
click at [557, 64] on span at bounding box center [557, 63] width 28 height 14
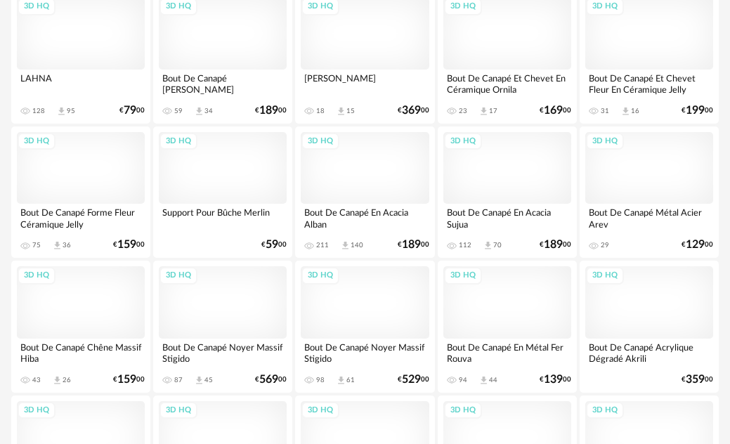
scroll to position [1545, 0]
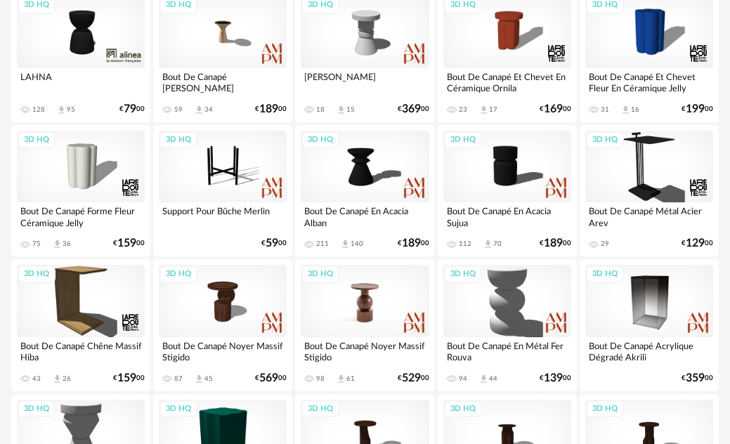
click at [371, 307] on div "3D HQ" at bounding box center [365, 301] width 128 height 72
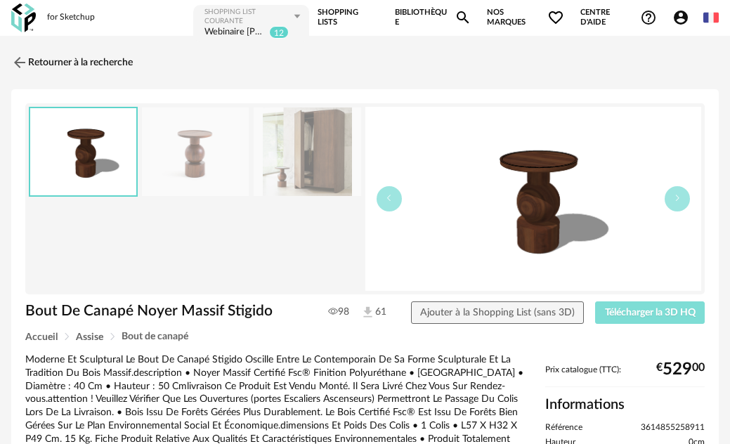
click at [624, 303] on button "Télécharger la 3D HQ" at bounding box center [650, 312] width 110 height 22
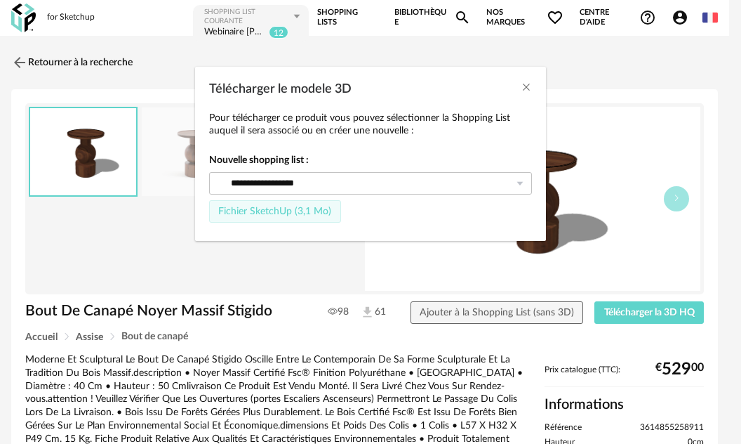
click at [301, 208] on span "Fichier SketchUp (3,1 Mo)" at bounding box center [274, 211] width 113 height 10
